Goal: Participate in discussion: Engage in conversation with other users on a specific topic

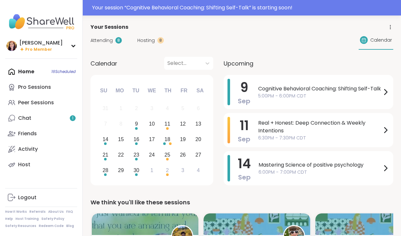
click at [27, 74] on div "Home 16 Scheduled Pro Sessions Peer Sessions Chat 1 Friends Activity Host" at bounding box center [41, 118] width 72 height 109
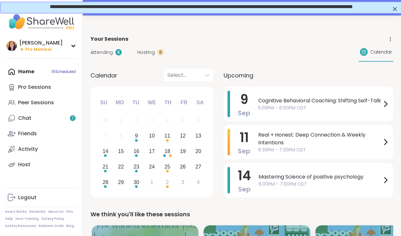
click at [101, 52] on span "Attending" at bounding box center [102, 52] width 22 height 7
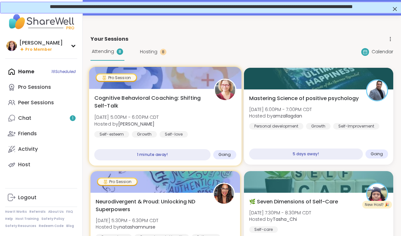
click at [159, 117] on span "Tue, Sep 09 | 5:00PM - 6:00PM CDT" at bounding box center [126, 117] width 65 height 6
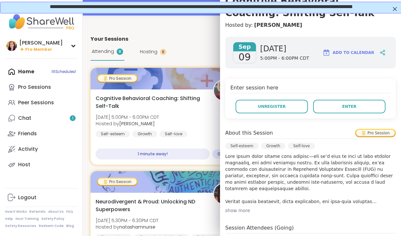
scroll to position [68, 0]
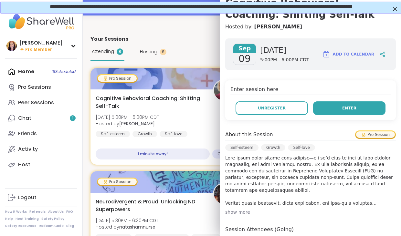
click at [337, 108] on button "Enter" at bounding box center [349, 109] width 72 height 14
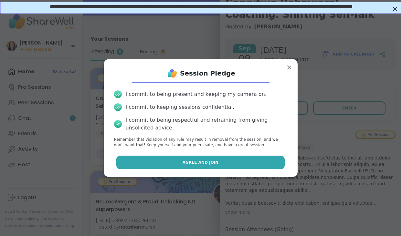
click at [217, 158] on button "Agree and Join" at bounding box center [200, 163] width 169 height 14
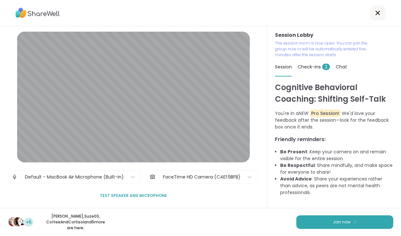
click at [306, 66] on span "Check-ins 2" at bounding box center [314, 67] width 32 height 6
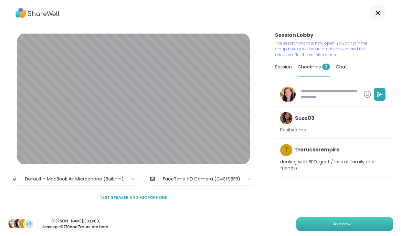
click at [340, 225] on span "Join now" at bounding box center [342, 225] width 18 height 6
type textarea "*"
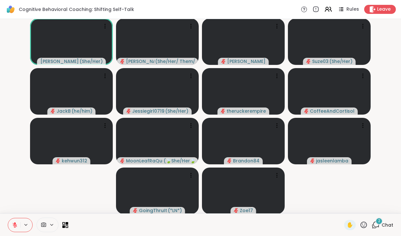
click at [376, 225] on icon at bounding box center [376, 225] width 8 height 8
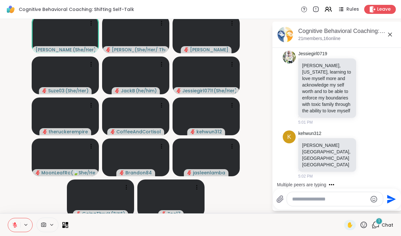
scroll to position [42, 0]
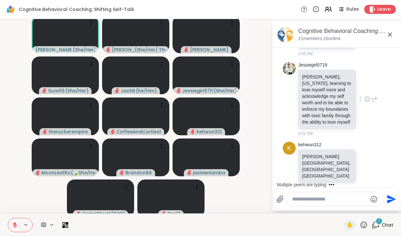
click at [368, 97] on icon at bounding box center [368, 99] width 6 height 6
click at [316, 88] on div "Select Reaction: Heart" at bounding box center [316, 89] width 6 height 6
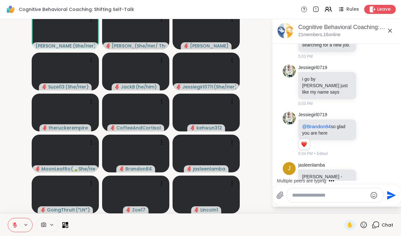
scroll to position [601, 0]
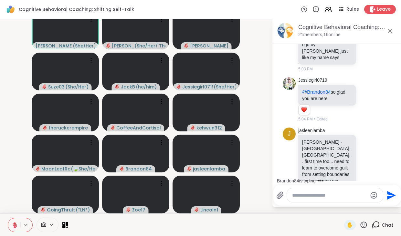
click at [294, 199] on div at bounding box center [335, 196] width 96 height 14
click at [296, 196] on textarea "Type your message" at bounding box center [329, 195] width 75 height 6
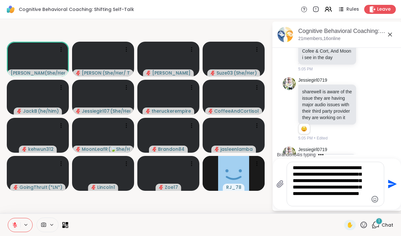
scroll to position [944, 0]
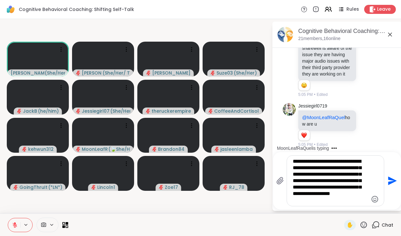
type textarea "**********"
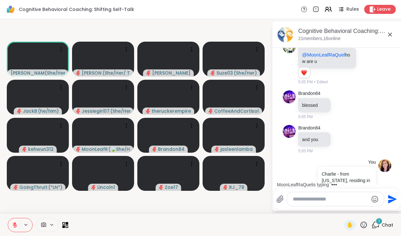
scroll to position [1077, 0]
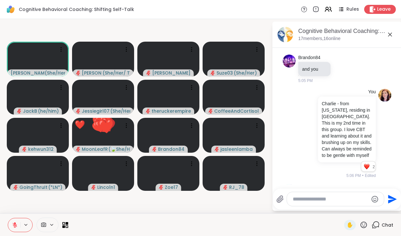
click at [362, 223] on icon at bounding box center [364, 225] width 6 height 6
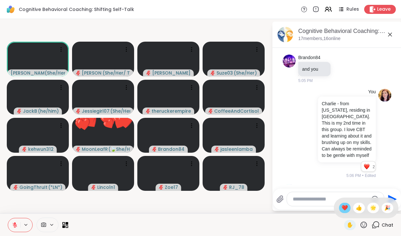
click at [348, 207] on span "❤️" at bounding box center [345, 208] width 6 height 8
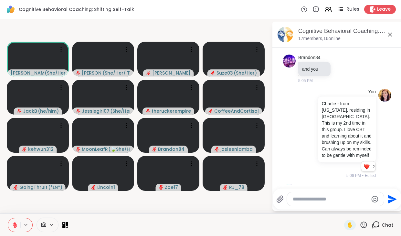
click at [343, 9] on icon at bounding box center [341, 9] width 3 height 1
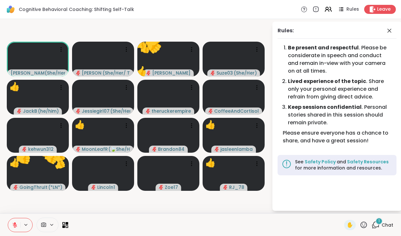
click at [364, 226] on icon at bounding box center [364, 225] width 8 height 8
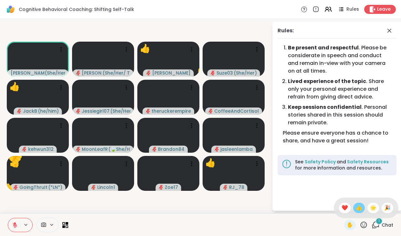
click at [363, 209] on span "👍" at bounding box center [359, 208] width 6 height 8
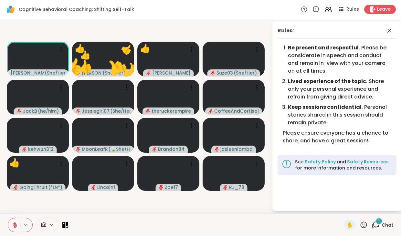
click at [378, 227] on icon at bounding box center [377, 225] width 6 height 6
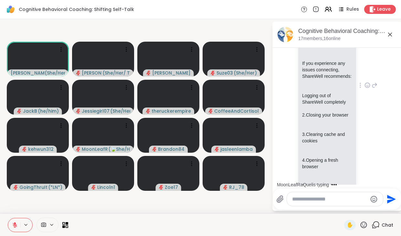
scroll to position [1375, 0]
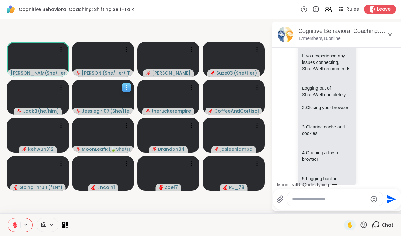
click at [127, 87] on icon at bounding box center [126, 87] width 6 height 6
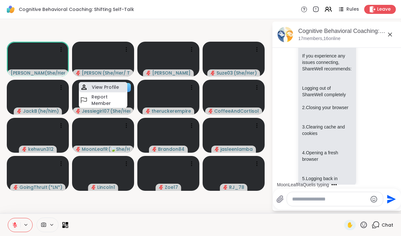
click at [109, 88] on h4 "View Profile" at bounding box center [105, 87] width 27 height 6
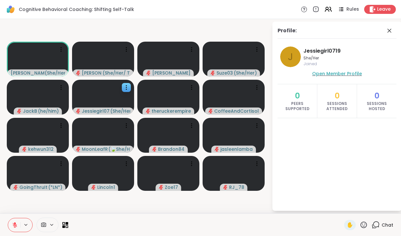
click at [332, 73] on span "Open Member Profile" at bounding box center [337, 74] width 50 height 6
click at [390, 34] on icon at bounding box center [390, 31] width 8 height 8
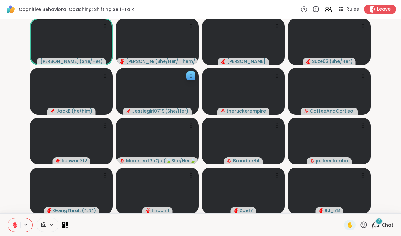
click at [379, 225] on div "2" at bounding box center [379, 221] width 7 height 7
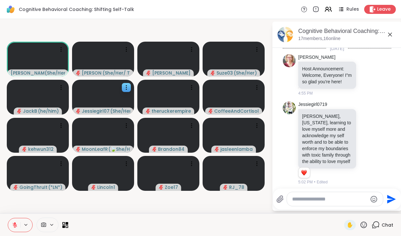
scroll to position [4, 0]
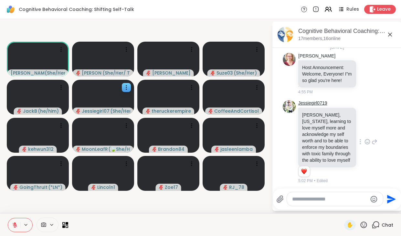
click at [303, 104] on link "Jessiegirl0719" at bounding box center [313, 103] width 29 height 6
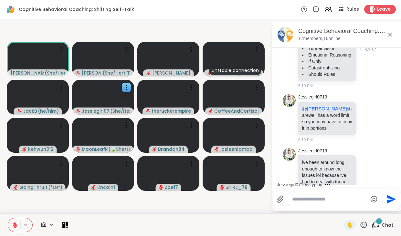
scroll to position [2017, 0]
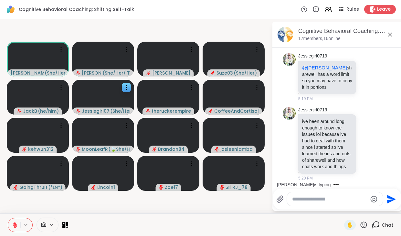
click at [298, 200] on textarea "Type your message" at bounding box center [329, 199] width 75 height 6
type textarea "**********"
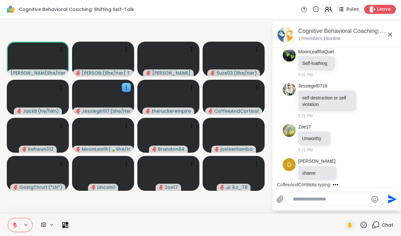
scroll to position [2334, 0]
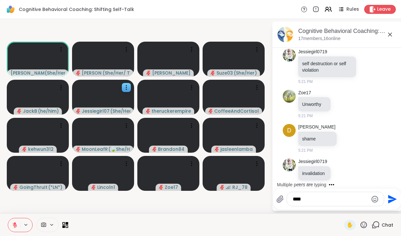
type textarea "*****"
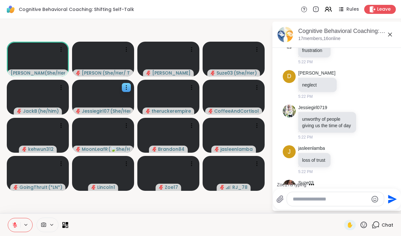
scroll to position [2629, 0]
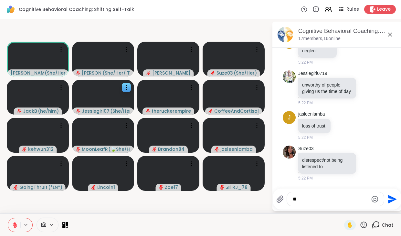
type textarea "*"
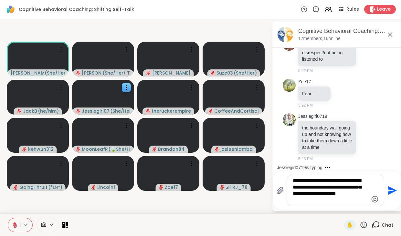
scroll to position [2843, 0]
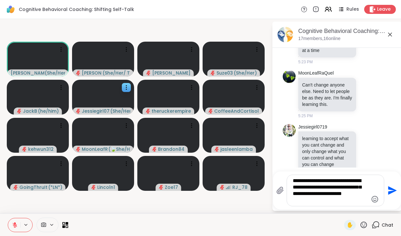
click at [305, 203] on textarea "**********" at bounding box center [330, 191] width 75 height 26
type textarea "**********"
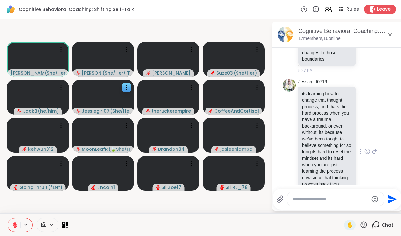
scroll to position [3106, 0]
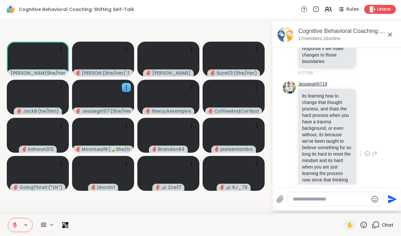
click at [314, 81] on link "Jessiegirl0719" at bounding box center [313, 84] width 29 height 6
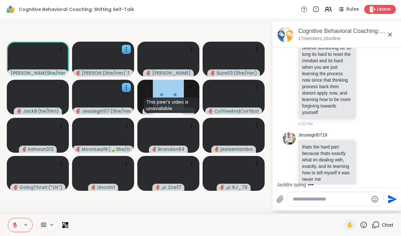
scroll to position [3190, 0]
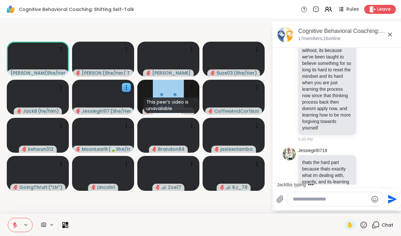
click at [390, 36] on icon at bounding box center [391, 35] width 8 height 8
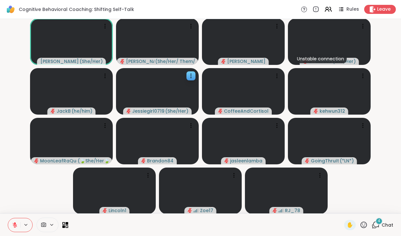
click at [377, 223] on div "4" at bounding box center [379, 221] width 7 height 7
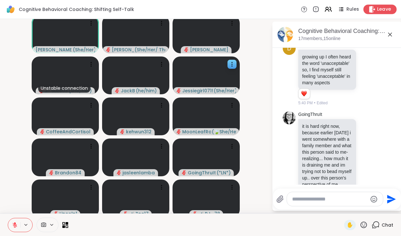
scroll to position [3843, 0]
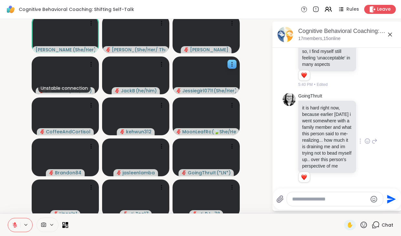
click at [368, 138] on icon at bounding box center [368, 141] width 6 height 6
click at [316, 128] on div "Select Reaction: Heart" at bounding box center [316, 131] width 6 height 6
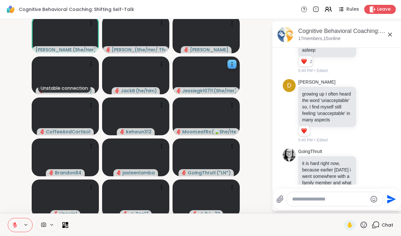
scroll to position [3784, 0]
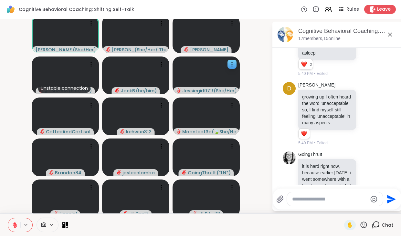
click at [280, 123] on li "D Donald growing up I often heard the word 'unacceptable' so, I find myself sti…" at bounding box center [337, 115] width 117 height 70
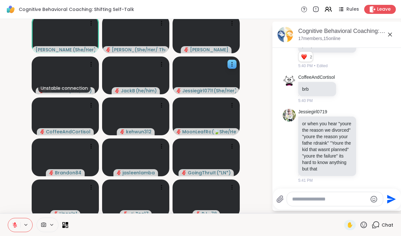
scroll to position [3973, 0]
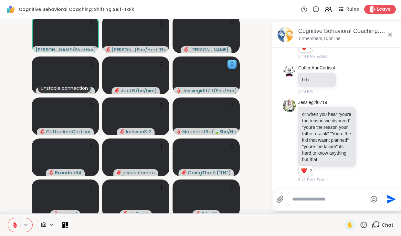
click at [298, 199] on textarea "Type your message" at bounding box center [329, 199] width 75 height 6
type textarea "**********"
click at [374, 202] on icon "Emoji picker" at bounding box center [375, 200] width 8 height 8
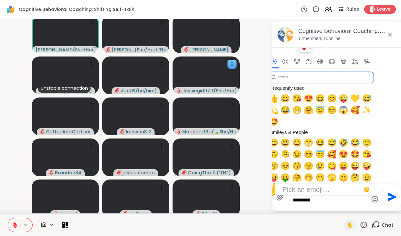
click at [304, 79] on input "search" at bounding box center [321, 78] width 106 height 12
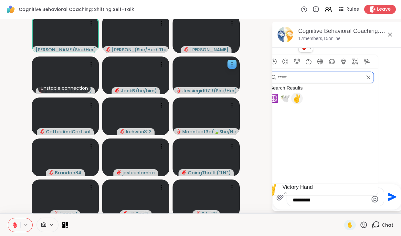
type input "*****"
click at [299, 98] on span "✌️" at bounding box center [297, 98] width 10 height 9
type textarea "**********"
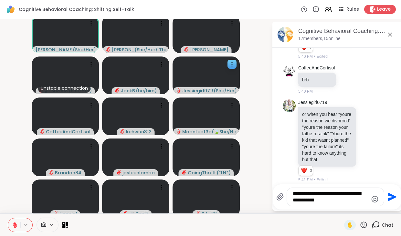
click at [330, 203] on textarea "**********" at bounding box center [330, 197] width 75 height 13
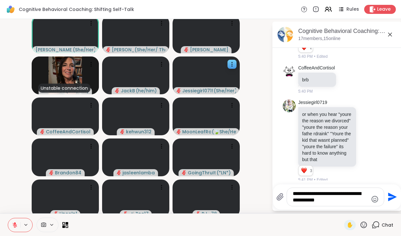
click at [391, 197] on icon "Send" at bounding box center [392, 197] width 10 height 10
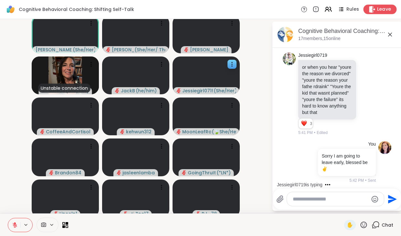
click at [378, 11] on span "Leave" at bounding box center [385, 9] width 14 height 7
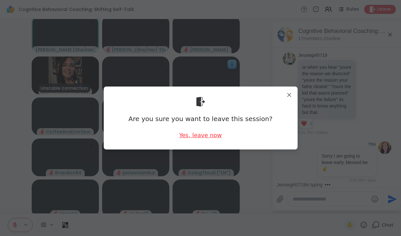
click at [207, 136] on div "Yes, leave now" at bounding box center [200, 135] width 43 height 8
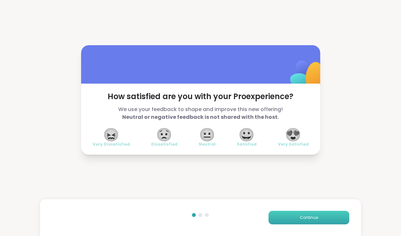
click at [302, 218] on span "Continue" at bounding box center [309, 218] width 18 height 6
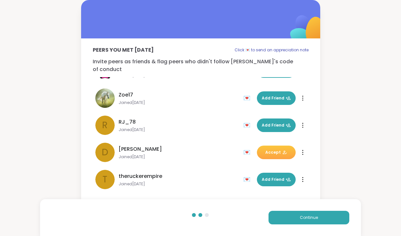
scroll to position [187, 0]
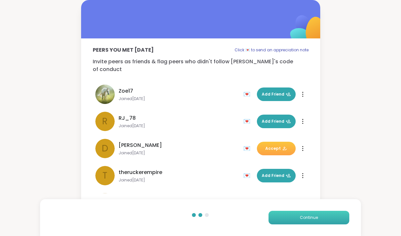
click at [301, 219] on span "Continue" at bounding box center [309, 218] width 18 height 6
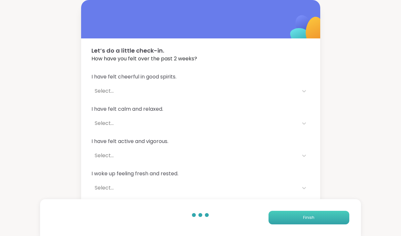
click at [301, 219] on button "Finish" at bounding box center [309, 218] width 81 height 14
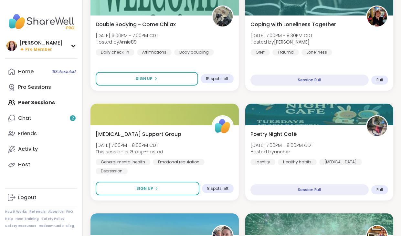
scroll to position [491, 0]
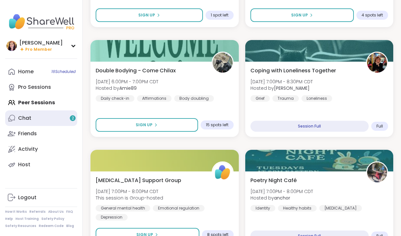
click at [34, 117] on link "Chat 2" at bounding box center [41, 119] width 72 height 16
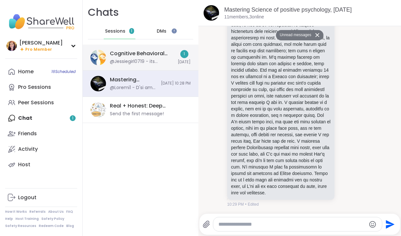
click at [135, 61] on div "@Jessiegirl0719 - its learning how to not allow the negative talk to get to me …" at bounding box center [142, 62] width 64 height 6
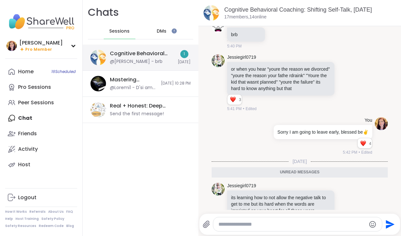
scroll to position [3178, 0]
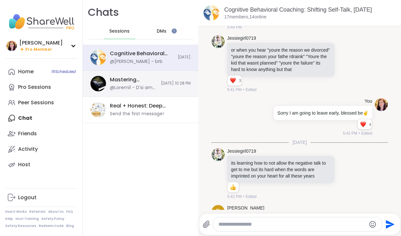
click at [123, 84] on div "Mastering Science of positive psychology, Sep 07" at bounding box center [133, 83] width 47 height 15
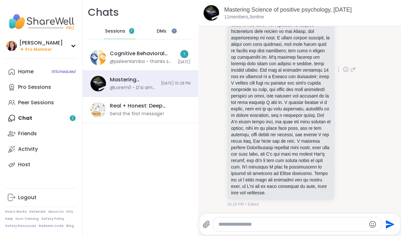
scroll to position [791, 0]
click at [348, 67] on icon at bounding box center [346, 69] width 6 height 6
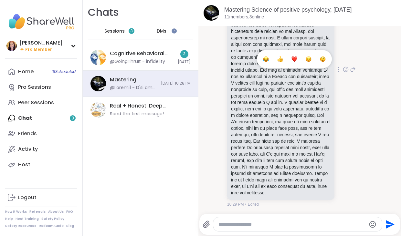
click at [345, 79] on div "Albert9 10:29 PM • Edited" at bounding box center [291, 69] width 129 height 275
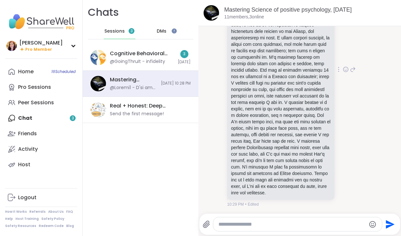
click at [354, 68] on icon at bounding box center [353, 70] width 5 height 5
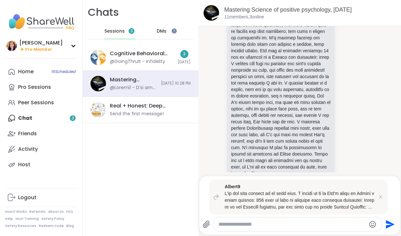
click at [373, 224] on icon "Emoji picker" at bounding box center [373, 225] width 8 height 8
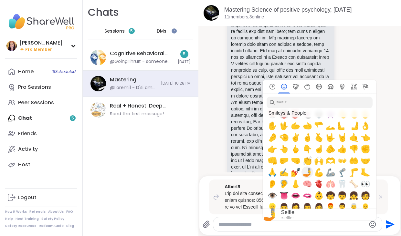
scroll to position [194, 0]
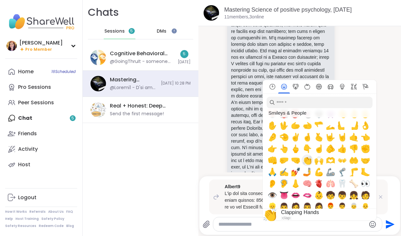
click at [308, 160] on span "👏" at bounding box center [308, 160] width 10 height 9
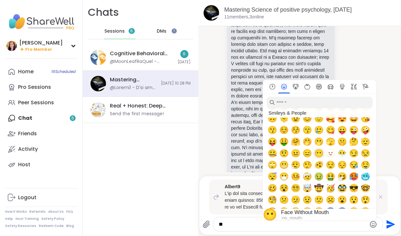
scroll to position [59, 0]
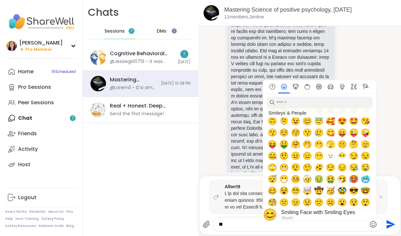
click at [308, 123] on span "😊" at bounding box center [308, 121] width 10 height 9
click at [245, 224] on textarea "****" at bounding box center [293, 225] width 148 height 6
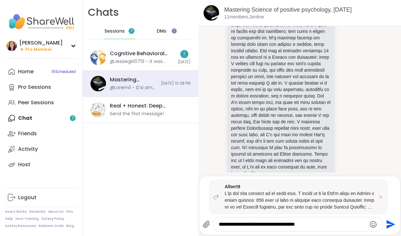
type textarea "**********"
click at [389, 224] on icon "Send" at bounding box center [391, 224] width 9 height 9
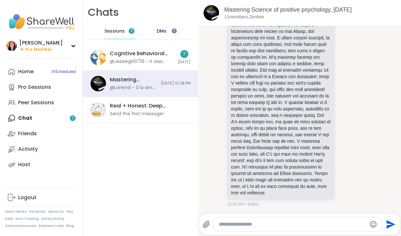
scroll to position [870, 0]
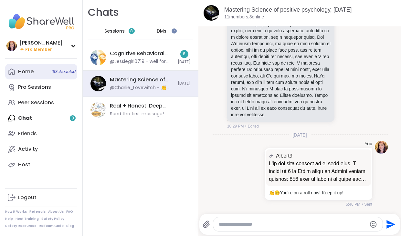
click at [28, 70] on div "Home 16 Scheduled" at bounding box center [26, 71] width 16 height 7
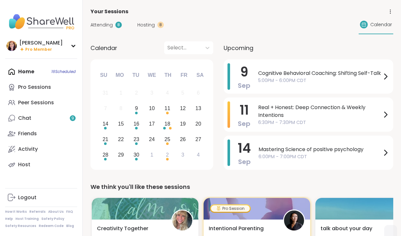
click at [147, 23] on span "Hosting" at bounding box center [145, 25] width 17 height 7
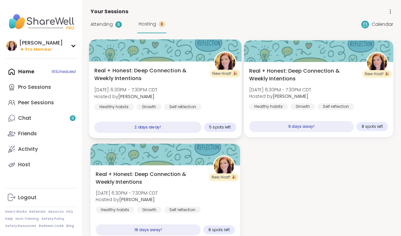
click at [160, 71] on span "Real + Honest: Deep Connection & Weekly Intentions" at bounding box center [150, 75] width 112 height 16
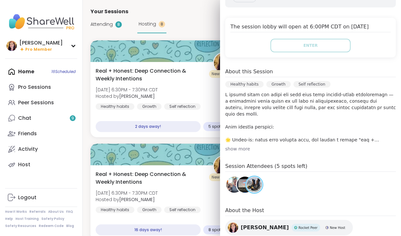
scroll to position [144, 0]
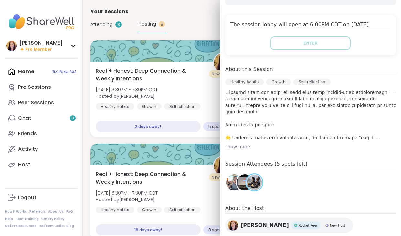
click at [241, 175] on img at bounding box center [245, 183] width 16 height 16
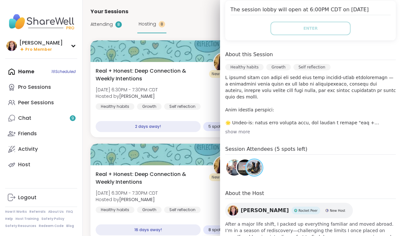
scroll to position [138, 0]
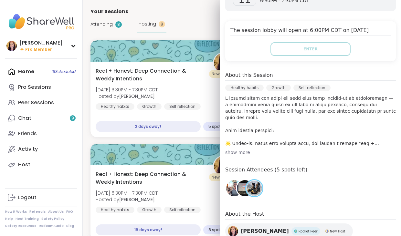
click at [242, 149] on div "show more" at bounding box center [310, 152] width 171 height 6
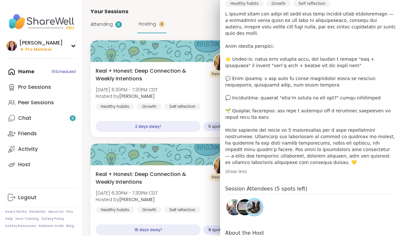
scroll to position [225, 0]
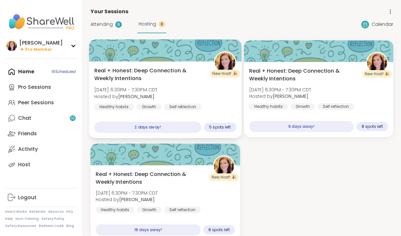
click at [201, 90] on div "Real + Honest: Deep Connection & Weekly Intentions Thu, Sep 11 | 6:30PM - 7:30P…" at bounding box center [165, 89] width 142 height 44
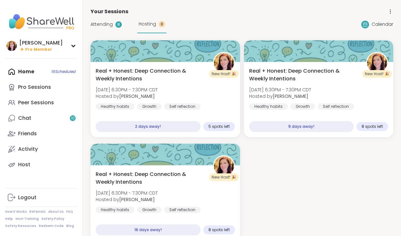
click at [106, 23] on span "Attending" at bounding box center [102, 24] width 22 height 7
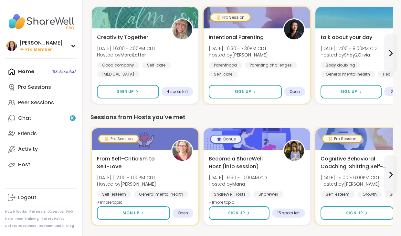
scroll to position [469, 0]
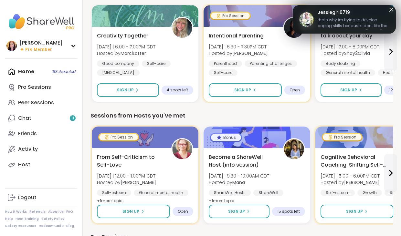
click at [391, 10] on icon at bounding box center [392, 10] width 8 height 8
click at [393, 8] on icon at bounding box center [392, 10] width 4 height 4
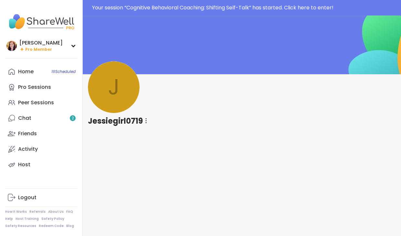
scroll to position [14, 0]
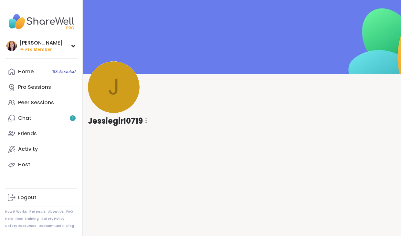
click at [147, 122] on div at bounding box center [146, 121] width 6 height 11
